Goal: Book appointment/travel/reservation

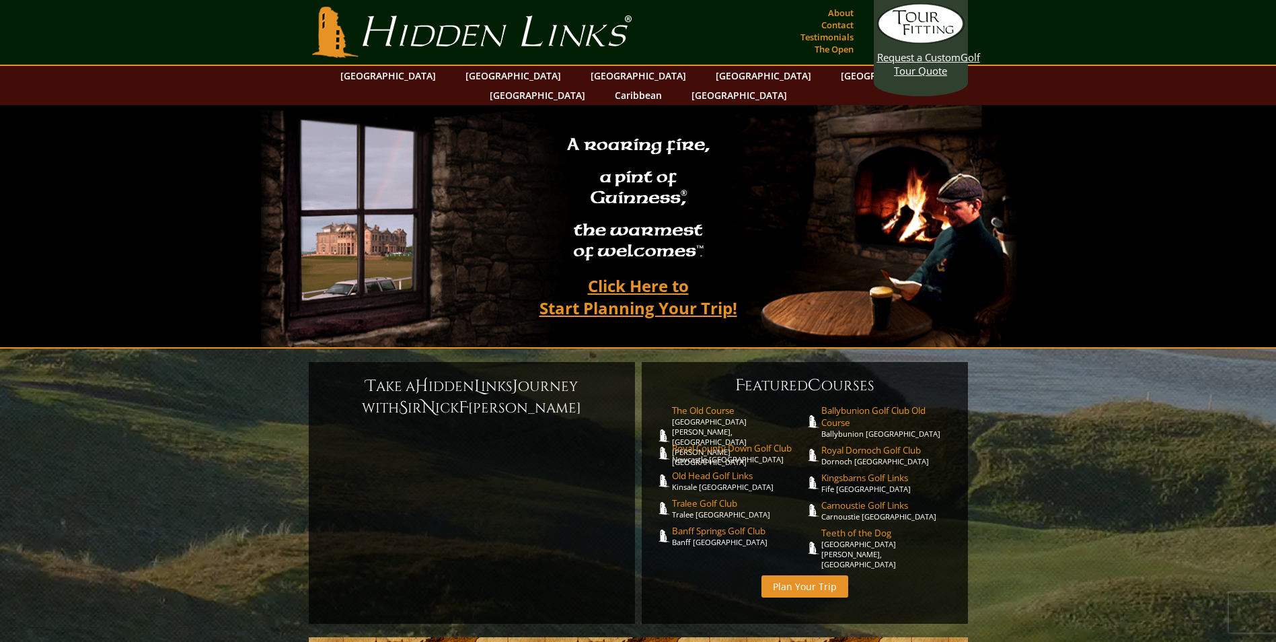
click at [813, 575] on link "Plan Your Trip" at bounding box center [805, 586] width 87 height 22
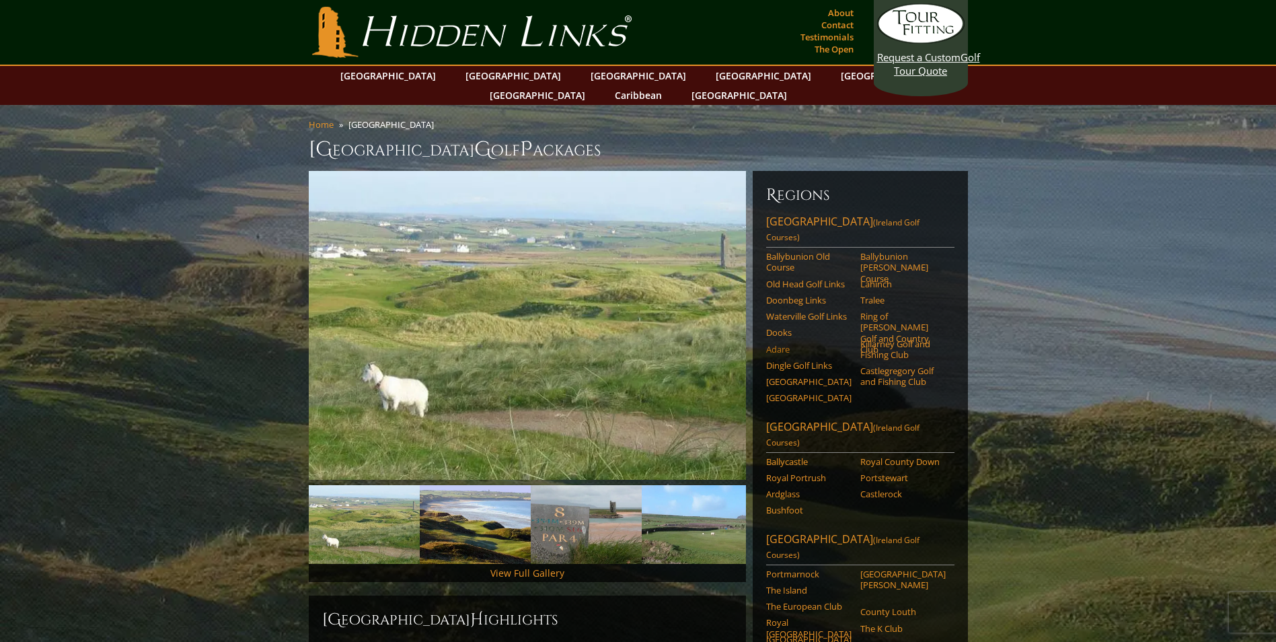
click at [778, 344] on link "Adare" at bounding box center [808, 349] width 85 height 11
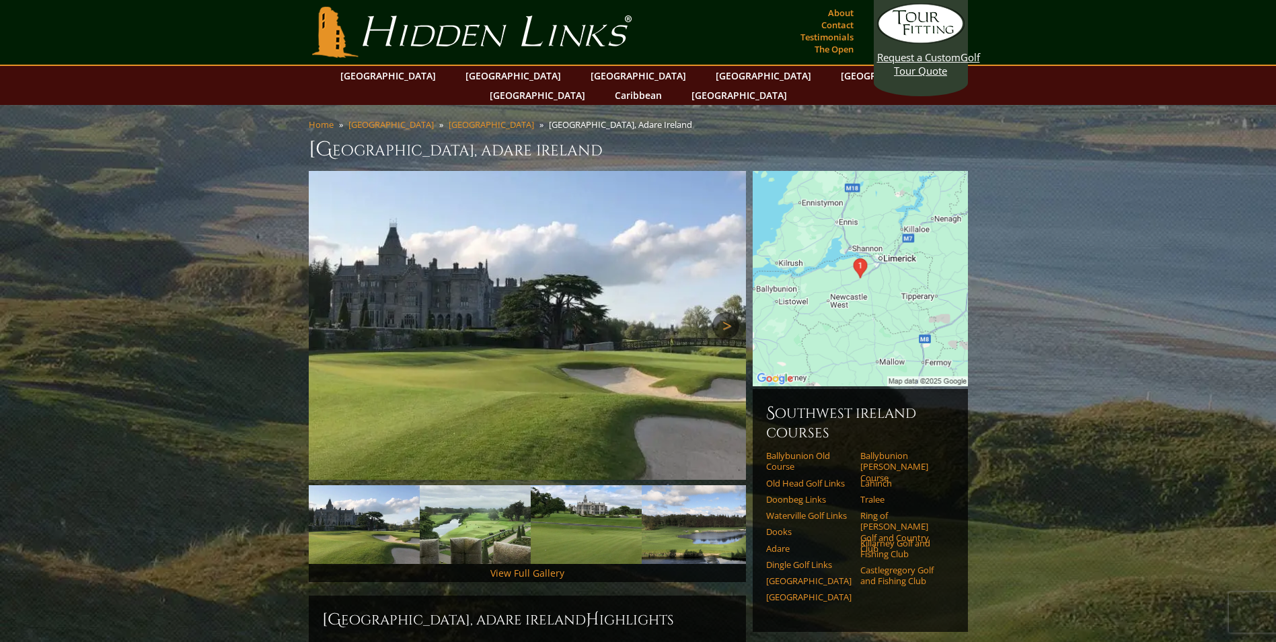
click at [724, 312] on link "Next" at bounding box center [725, 325] width 27 height 27
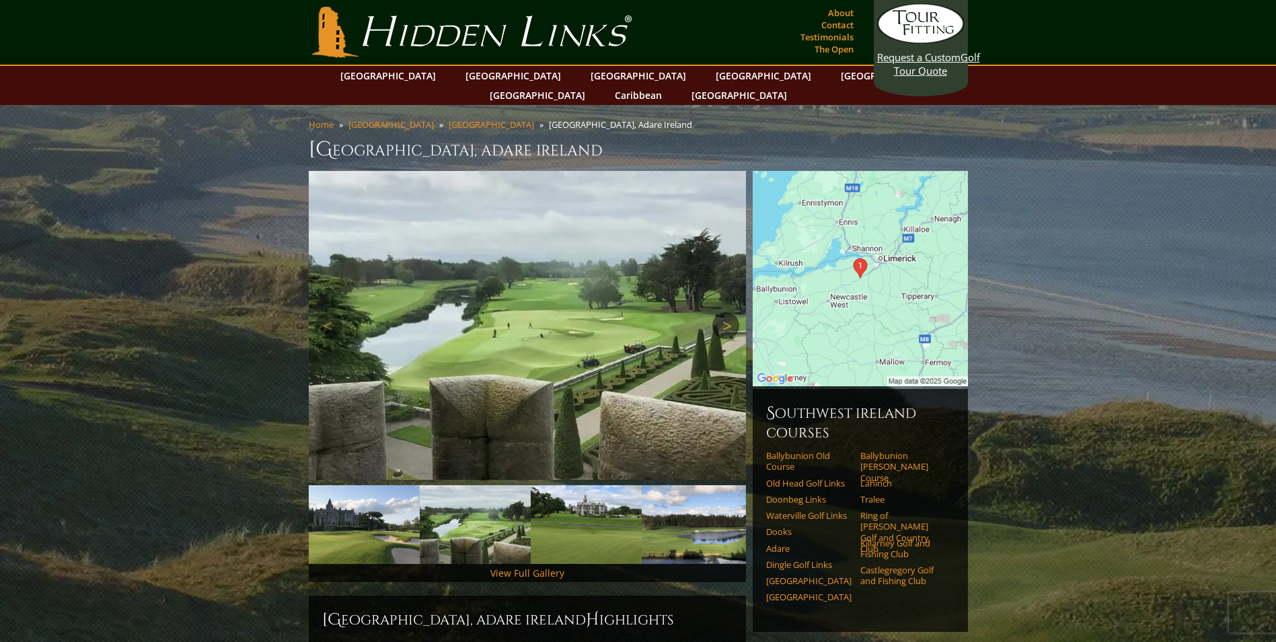
click at [724, 312] on link "Next" at bounding box center [725, 325] width 27 height 27
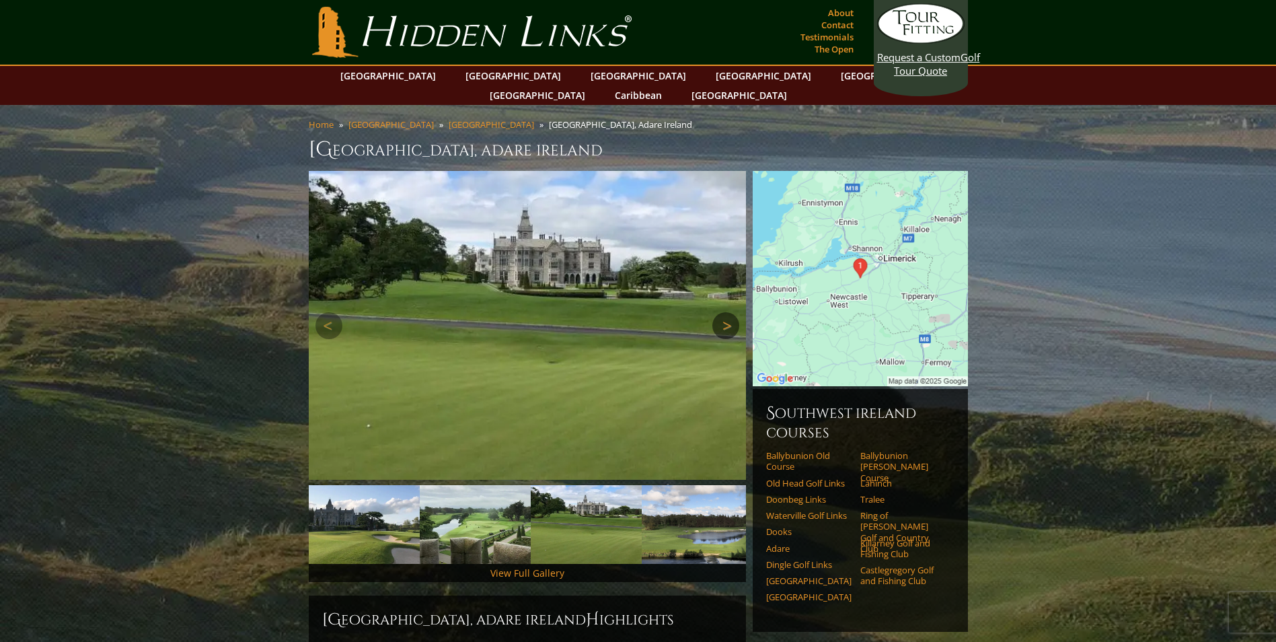
click at [724, 312] on link "Next" at bounding box center [725, 325] width 27 height 27
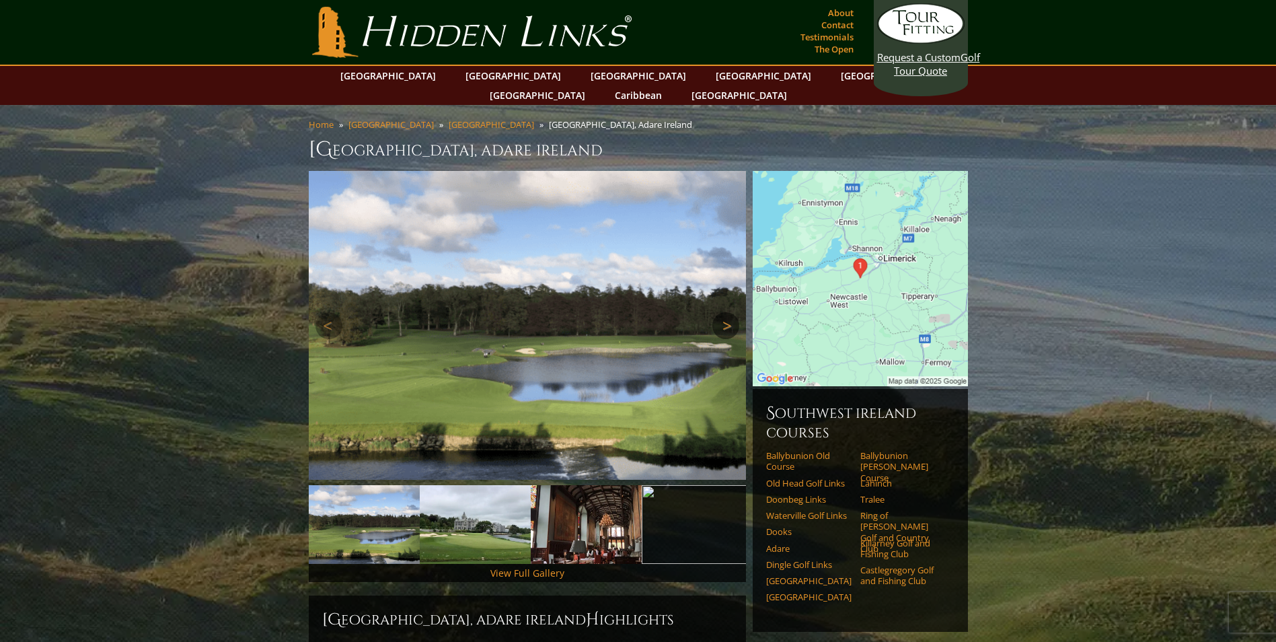
click at [724, 312] on link "Next" at bounding box center [725, 325] width 27 height 27
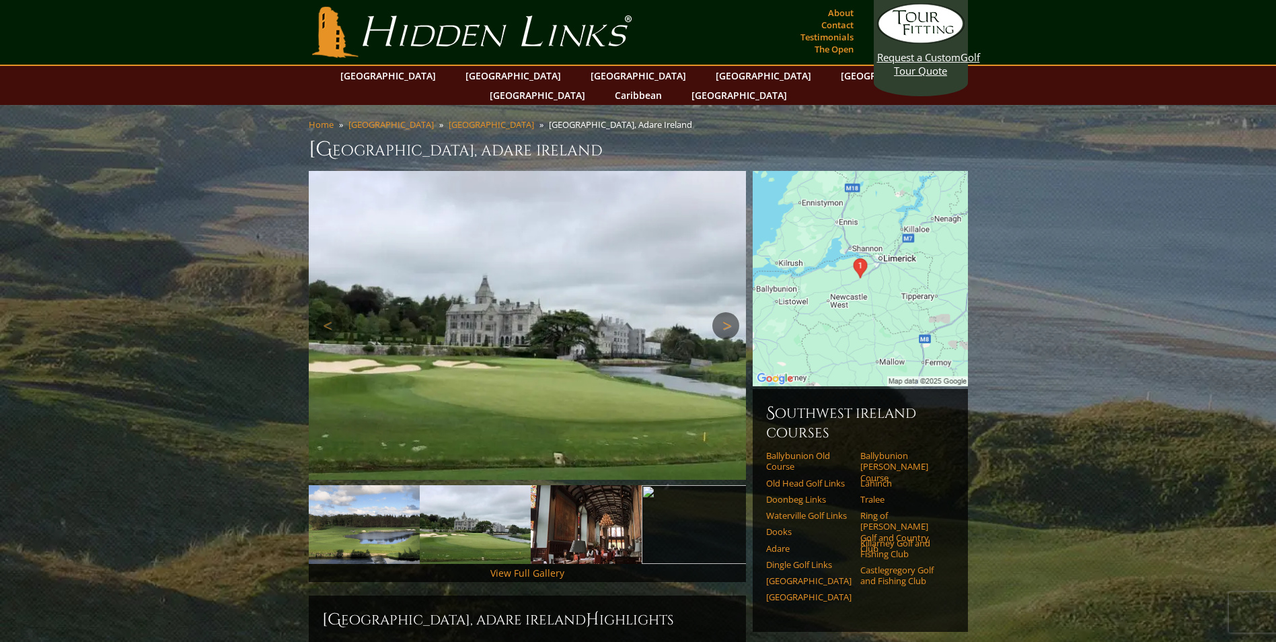
click at [724, 312] on link "Next" at bounding box center [725, 325] width 27 height 27
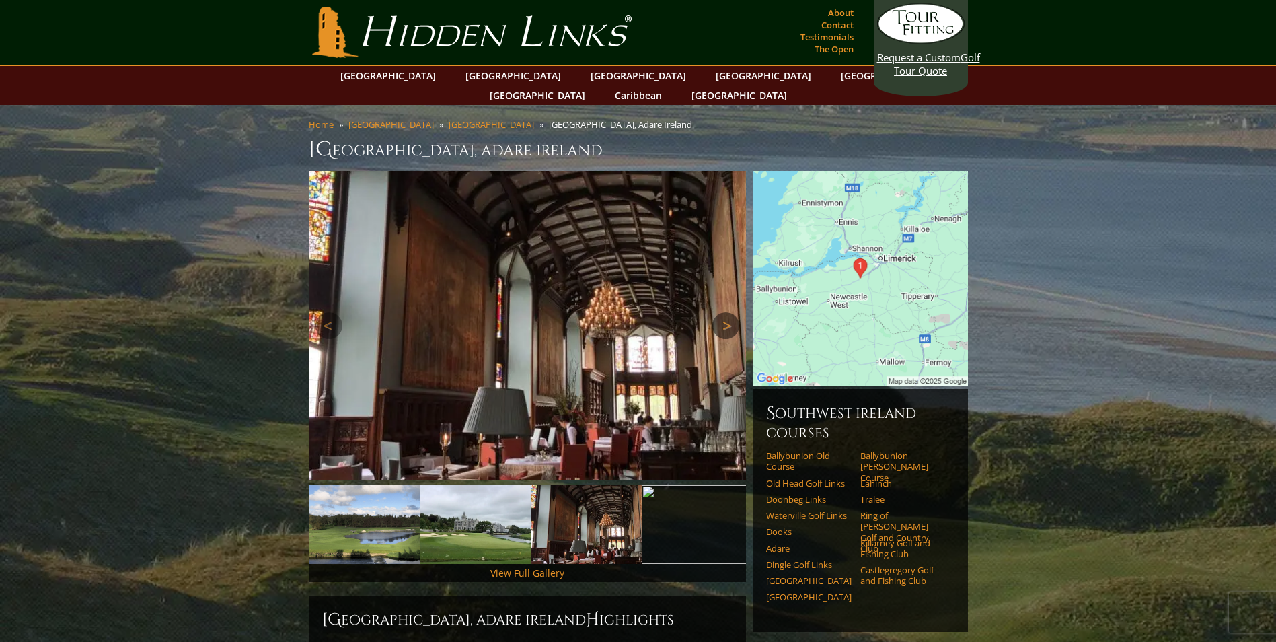
click at [724, 312] on link "Next" at bounding box center [725, 325] width 27 height 27
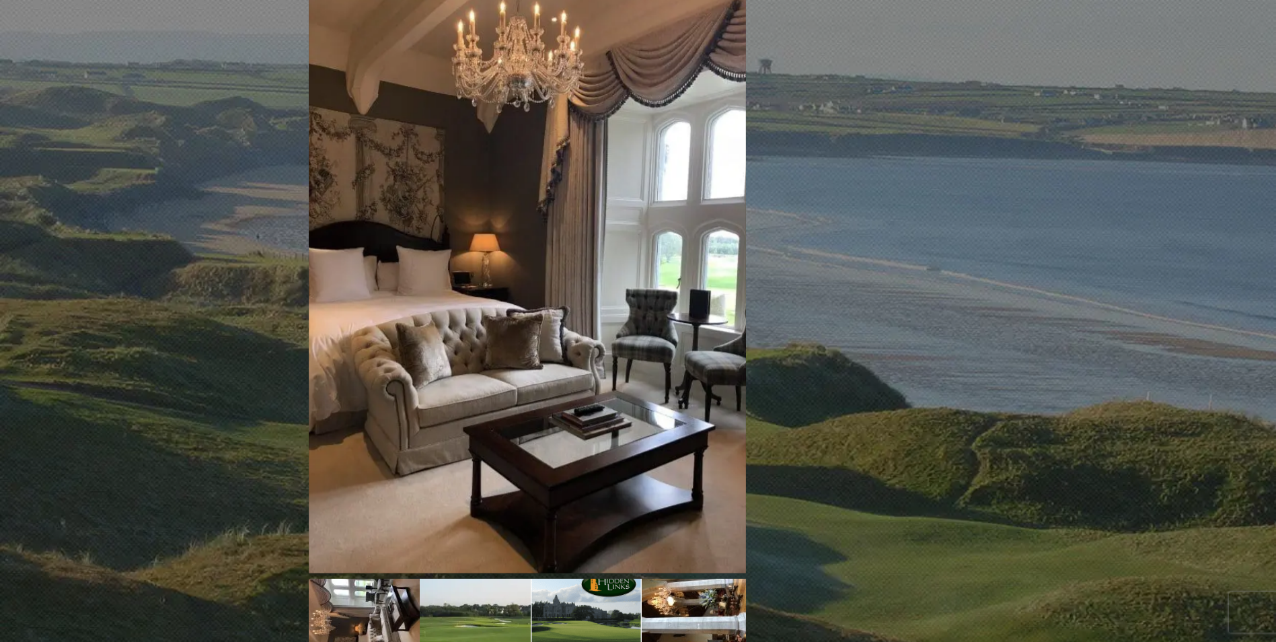
scroll to position [1413, 0]
